Goal: Information Seeking & Learning: Learn about a topic

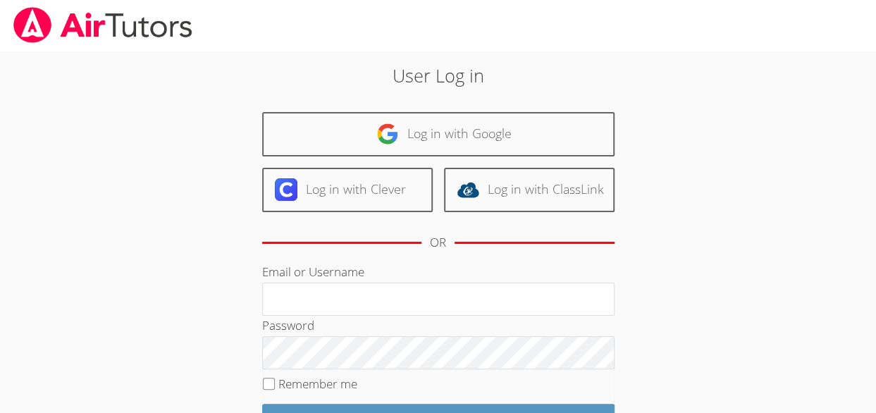
click at [368, 212] on div "Log in with Google Log in with Clever Log in with ClassLink OR" at bounding box center [438, 187] width 352 height 150
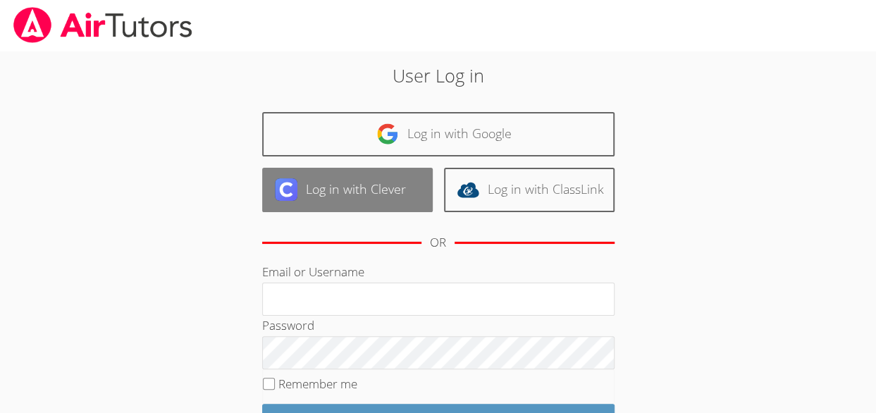
click at [365, 195] on link "Log in with Clever" at bounding box center [347, 190] width 171 height 44
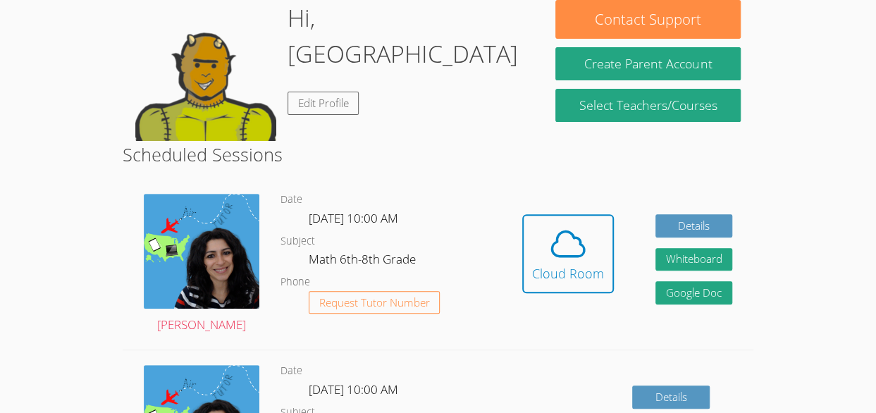
scroll to position [135, 0]
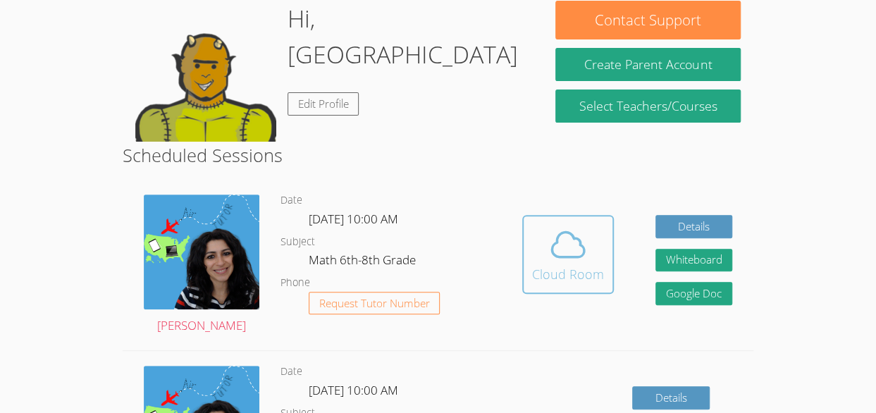
click at [563, 260] on icon at bounding box center [567, 244] width 39 height 39
click at [586, 249] on icon at bounding box center [567, 244] width 39 height 39
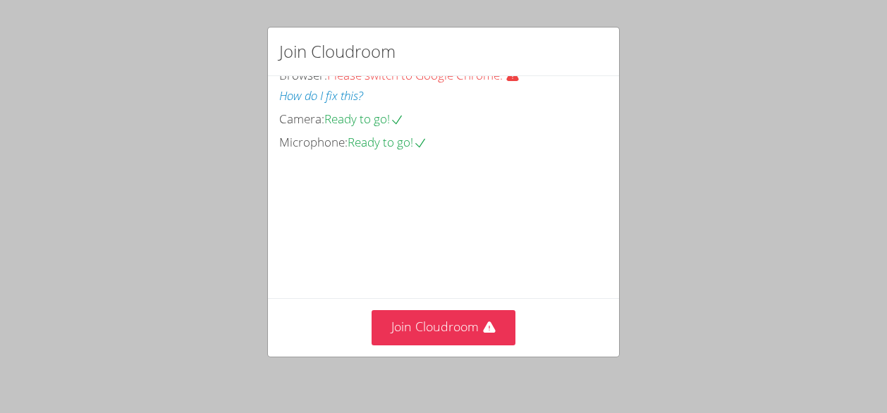
scroll to position [109, 0]
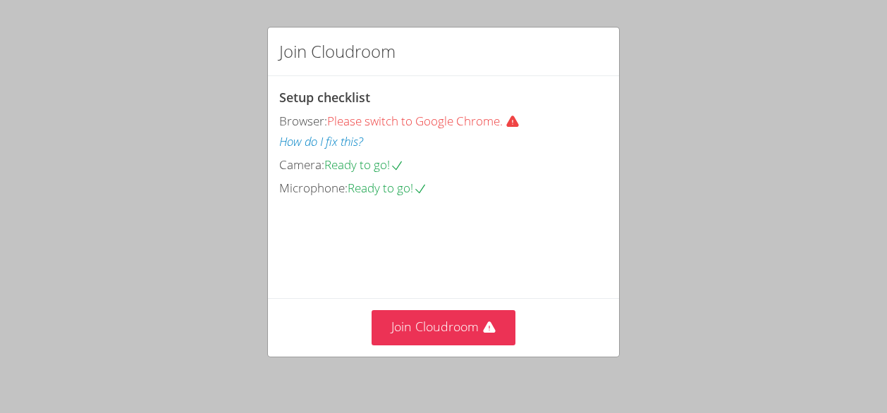
scroll to position [110, 0]
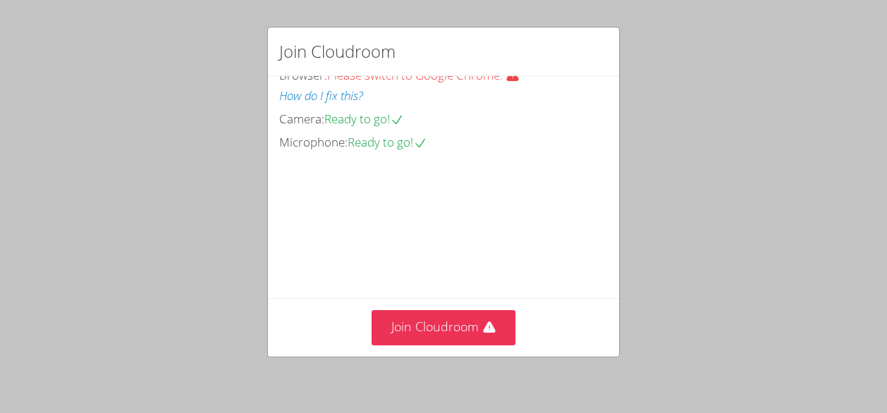
click at [393, 164] on video at bounding box center [384, 217] width 211 height 106
click at [419, 167] on video at bounding box center [384, 217] width 211 height 106
click at [428, 173] on video at bounding box center [384, 217] width 211 height 106
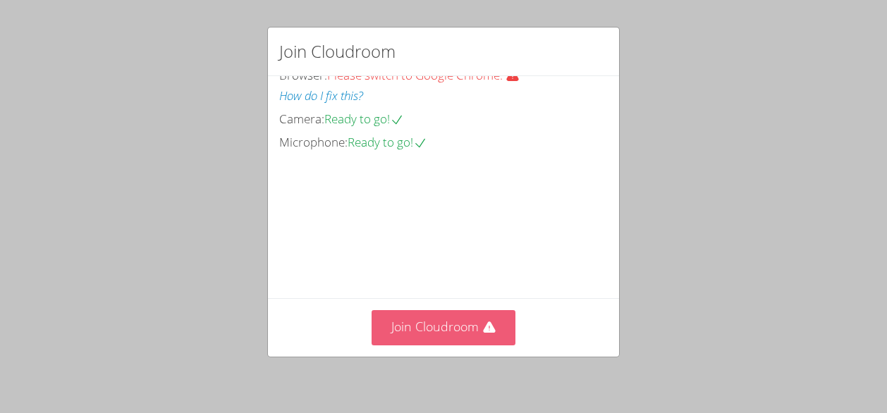
click at [460, 318] on button "Join Cloudroom" at bounding box center [443, 327] width 144 height 35
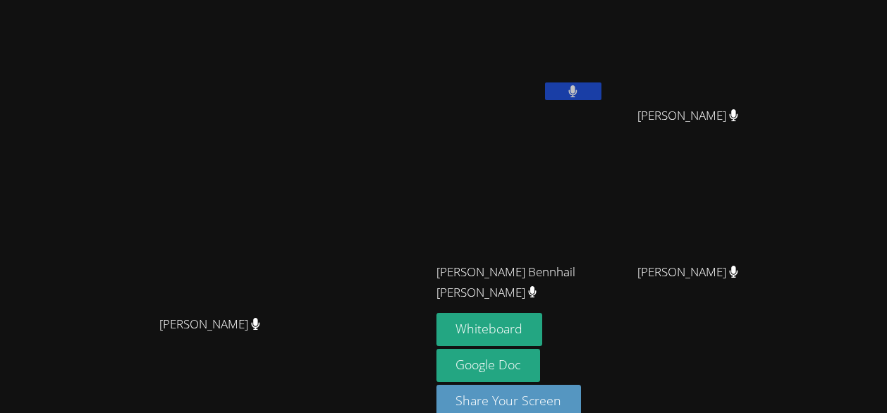
click at [314, 230] on video at bounding box center [214, 190] width 211 height 235
click at [593, 274] on span "Prince Samuel Bennhail Bobo" at bounding box center [514, 282] width 156 height 41
drag, startPoint x: 214, startPoint y: 142, endPoint x: 333, endPoint y: 203, distance: 134.0
click at [321, 203] on video at bounding box center [214, 190] width 211 height 235
click at [543, 326] on button "Whiteboard" at bounding box center [489, 329] width 106 height 33
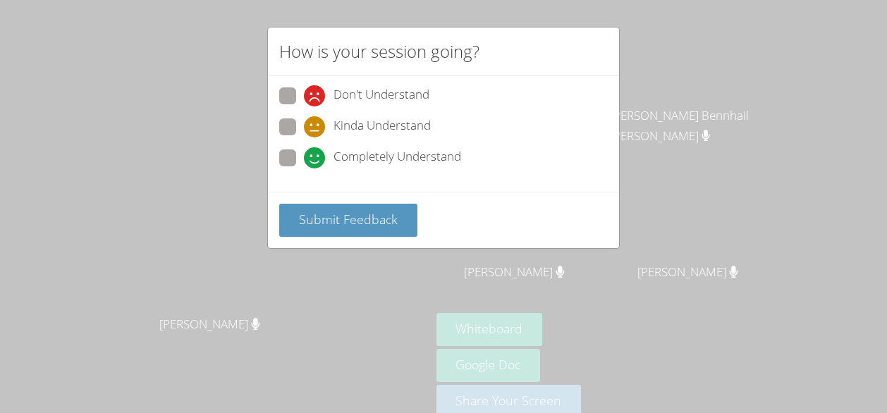
click at [490, 314] on div "How is your session going? Don't Understand Kinda Understand Completely Underst…" at bounding box center [443, 206] width 887 height 413
click at [388, 151] on span "Completely Understand" at bounding box center [397, 157] width 128 height 21
click at [316, 151] on input "Completely Understand" at bounding box center [310, 155] width 12 height 12
radio input "true"
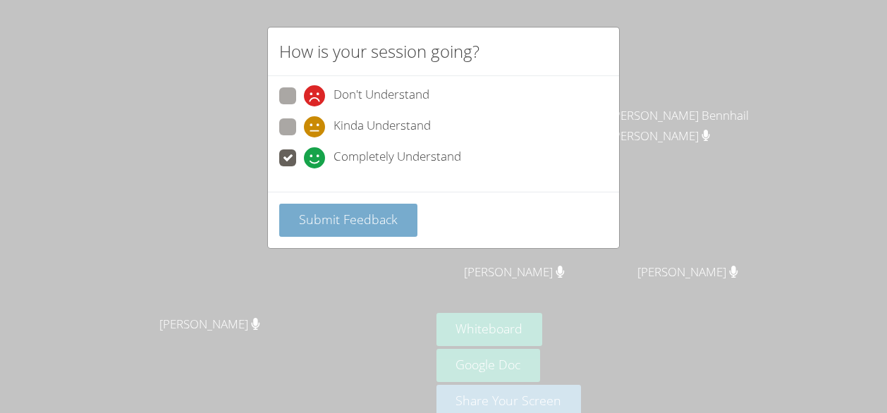
click at [360, 216] on span "Submit Feedback" at bounding box center [348, 219] width 99 height 17
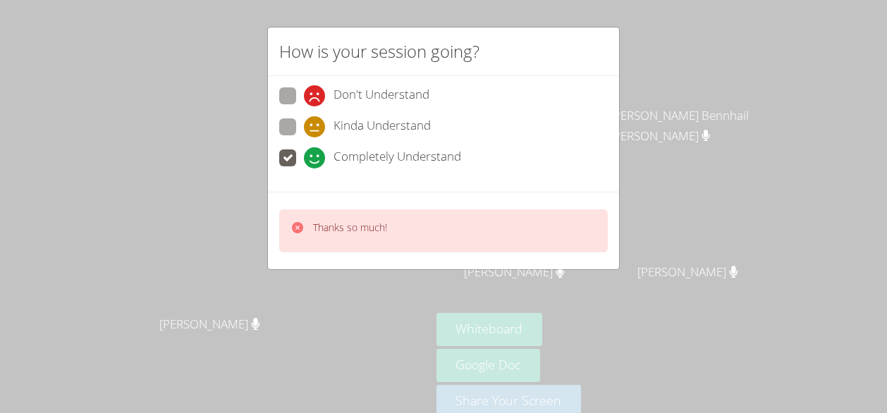
click at [681, 205] on div "How is your session going? Don't Understand Kinda Understand Completely Underst…" at bounding box center [443, 206] width 887 height 413
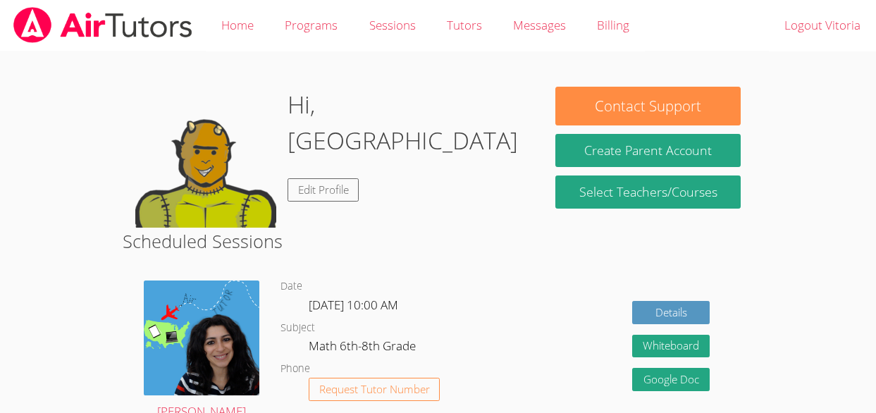
scroll to position [135, 0]
